Goal: Complete application form: Complete application form

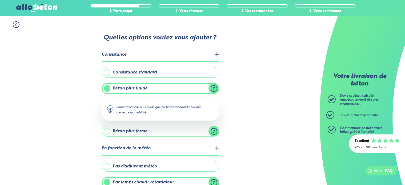
click at [13, 23] on circle at bounding box center [16, 25] width 6 height 6
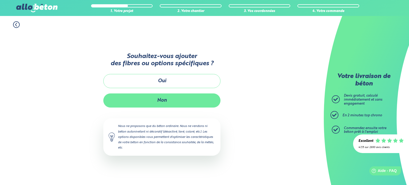
click at [162, 103] on button "Non" at bounding box center [161, 100] width 117 height 14
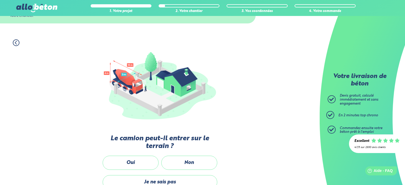
scroll to position [96, 0]
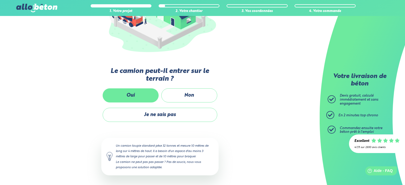
click at [131, 93] on label "Oui" at bounding box center [131, 95] width 56 height 14
click at [0, 0] on input "Oui" at bounding box center [0, 0] width 0 height 0
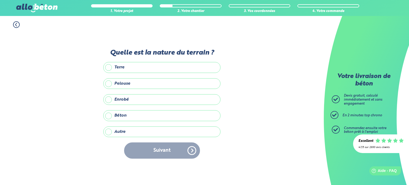
click at [130, 100] on label "Enrobé" at bounding box center [161, 99] width 117 height 11
click at [0, 0] on input "Enrobé" at bounding box center [0, 0] width 0 height 0
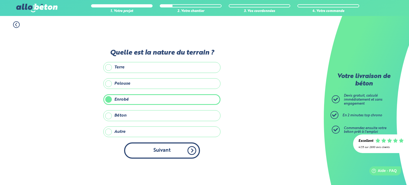
click at [154, 145] on button "Suivant" at bounding box center [162, 150] width 76 height 16
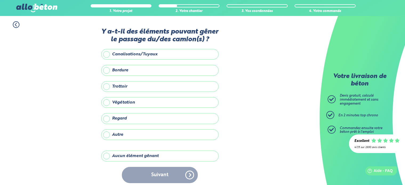
click at [120, 105] on label "Végétation" at bounding box center [159, 102] width 117 height 11
click at [0, 0] on input "Végétation" at bounding box center [0, 0] width 0 height 0
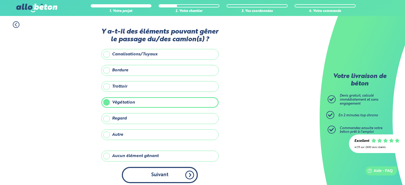
click at [149, 172] on button "Suivant" at bounding box center [160, 175] width 76 height 16
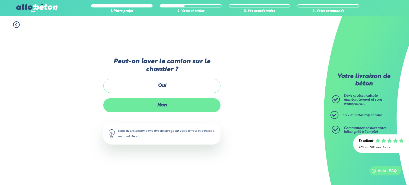
click at [152, 109] on label "Non" at bounding box center [161, 105] width 117 height 14
click at [0, 0] on input "Non" at bounding box center [0, 0] width 0 height 0
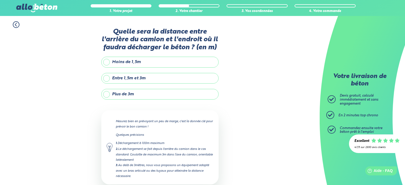
click at [131, 89] on label "Plus de 3m" at bounding box center [159, 94] width 117 height 11
click at [0, 0] on input "Plus de 3m" at bounding box center [0, 0] width 0 height 0
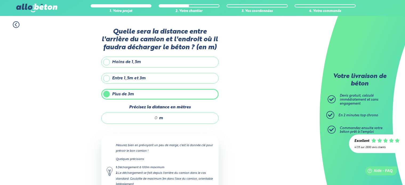
click at [147, 78] on label "Entre 1,5m et 3m" at bounding box center [159, 78] width 117 height 11
click at [0, 0] on input "Entre 1,5m et 3m" at bounding box center [0, 0] width 0 height 0
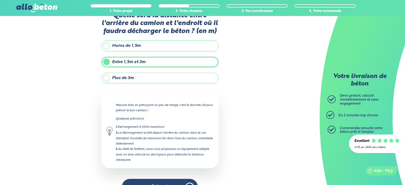
scroll to position [30, 0]
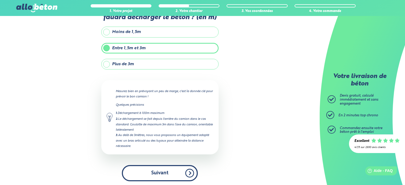
click at [149, 173] on button "Suivant" at bounding box center [160, 173] width 76 height 16
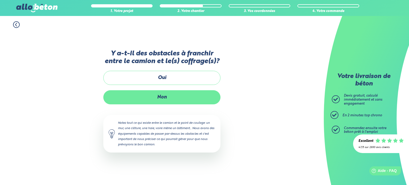
click at [159, 101] on label "Non" at bounding box center [161, 97] width 117 height 14
click at [0, 0] on input "Non" at bounding box center [0, 0] width 0 height 0
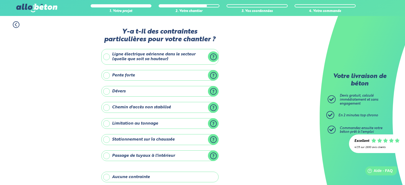
click at [113, 56] on label "Ligne électrique aérienne dans le secteur (quelle que soit sa hauteur)" at bounding box center [159, 57] width 117 height 16
click at [0, 0] on input "Ligne électrique aérienne dans le secteur (quelle que soit sa hauteur)" at bounding box center [0, 0] width 0 height 0
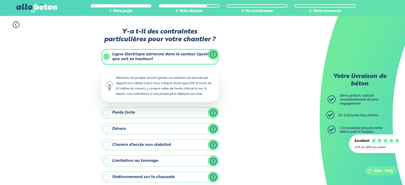
scroll to position [53, 0]
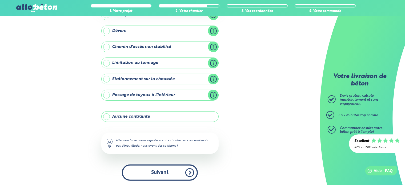
click at [154, 172] on button "Suivant" at bounding box center [160, 173] width 76 height 16
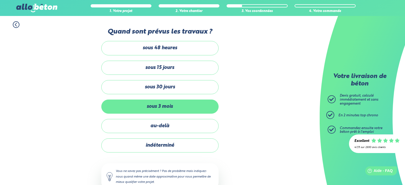
click at [161, 104] on label "sous 3 mois" at bounding box center [159, 107] width 117 height 14
click at [0, 0] on input "sous 3 mois" at bounding box center [0, 0] width 0 height 0
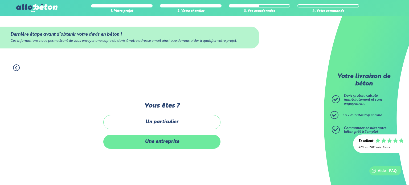
click at [163, 143] on label "Une entreprise" at bounding box center [161, 142] width 117 height 14
click at [0, 0] on input "Une entreprise" at bounding box center [0, 0] width 0 height 0
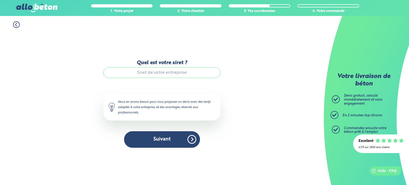
click at [173, 69] on input "Quel est votre siret ?" at bounding box center [161, 72] width 117 height 11
paste input "21510572700014"
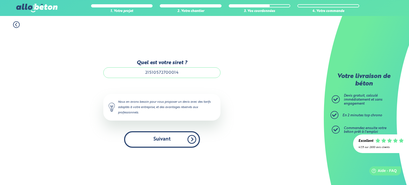
type input "21510572700014"
click at [179, 138] on button "Suivant" at bounding box center [162, 139] width 76 height 16
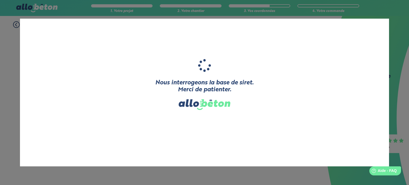
type input "COMMUNE DE LE [GEOGRAPHIC_DATA]"
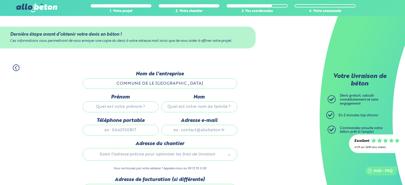
click at [130, 107] on input "Prénom" at bounding box center [121, 106] width 76 height 11
type input "[PERSON_NAME]"
type input "Dommartin"
click at [250, 92] on div "1. Votre projet 2. Votre chantier 3. Vos coordonnées 4. Votre commande Dernière…" at bounding box center [159, 149] width 319 height 180
click at [195, 129] on input "Adresse e-mail" at bounding box center [199, 130] width 76 height 11
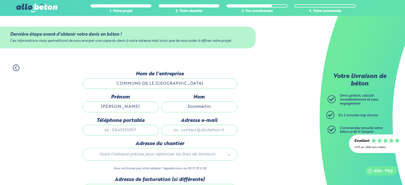
type input "[EMAIL_ADDRESS][DOMAIN_NAME]"
type input "0326603401"
type input "[STREET_ADDRESS]"
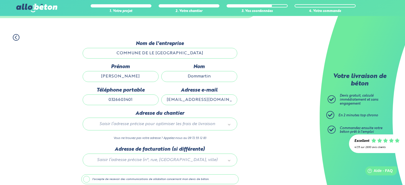
scroll to position [53, 0]
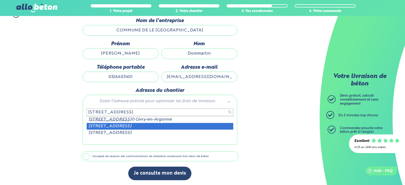
type input "[STREET_ADDRESS]"
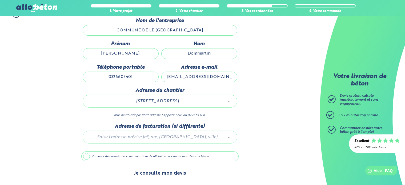
click at [151, 173] on button "Je consulte mon devis" at bounding box center [159, 174] width 63 height 14
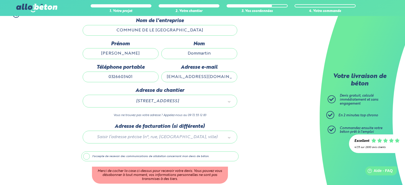
click at [158, 154] on label "J'accepte de recevoir des communications de allobéton concernant mon devis de b…" at bounding box center [159, 157] width 157 height 10
click at [0, 0] on input "J'accepte de recevoir des communications de allobéton concernant mon devis de b…" at bounding box center [0, 0] width 0 height 0
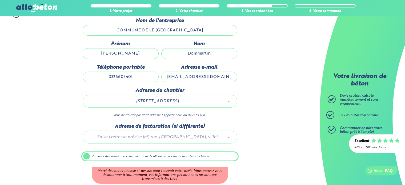
scroll to position [53, 0]
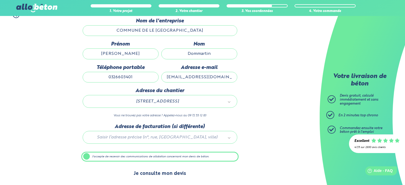
click at [160, 173] on button "Je consulte mon devis" at bounding box center [159, 174] width 63 height 14
